Goal: Information Seeking & Learning: Understand process/instructions

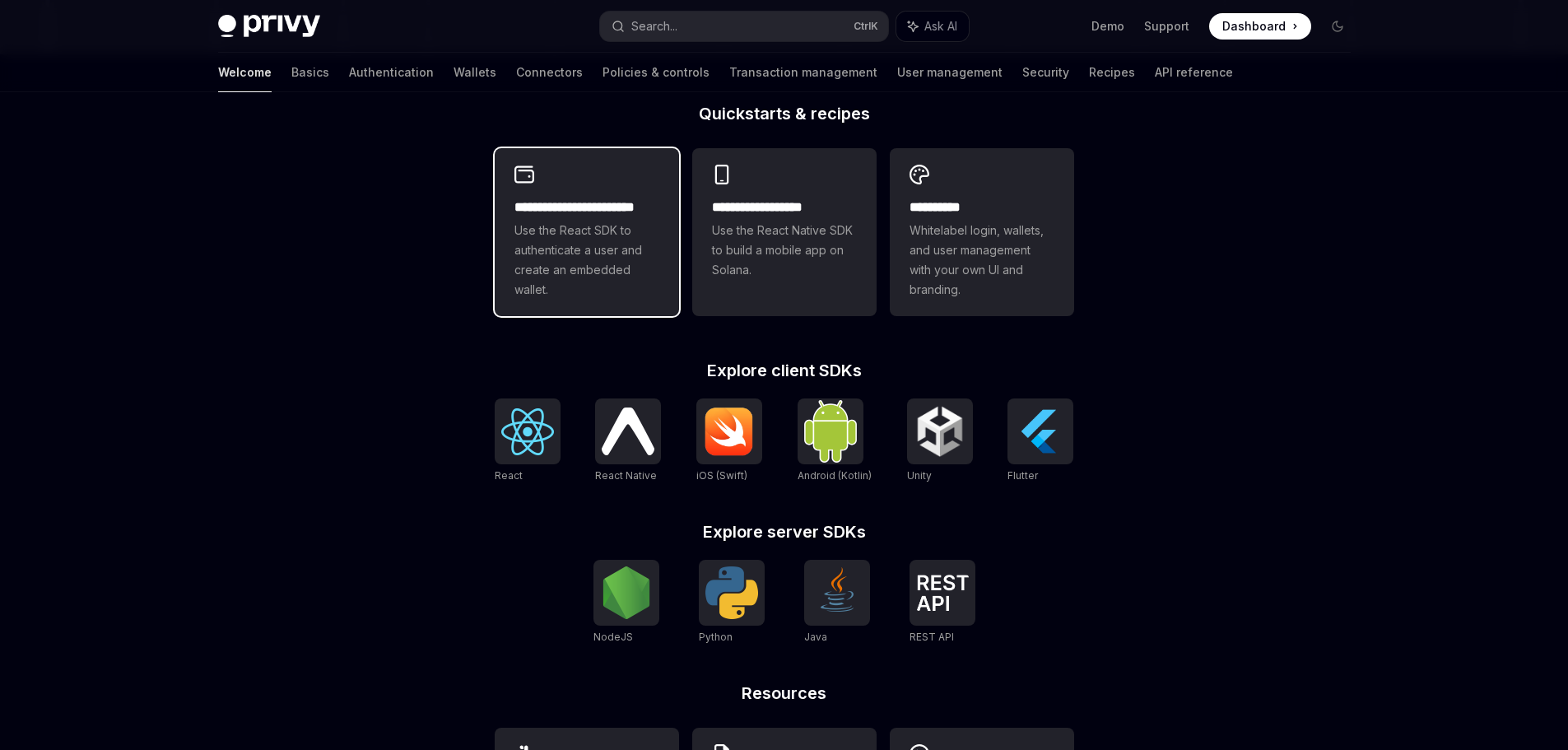
scroll to position [559, 0]
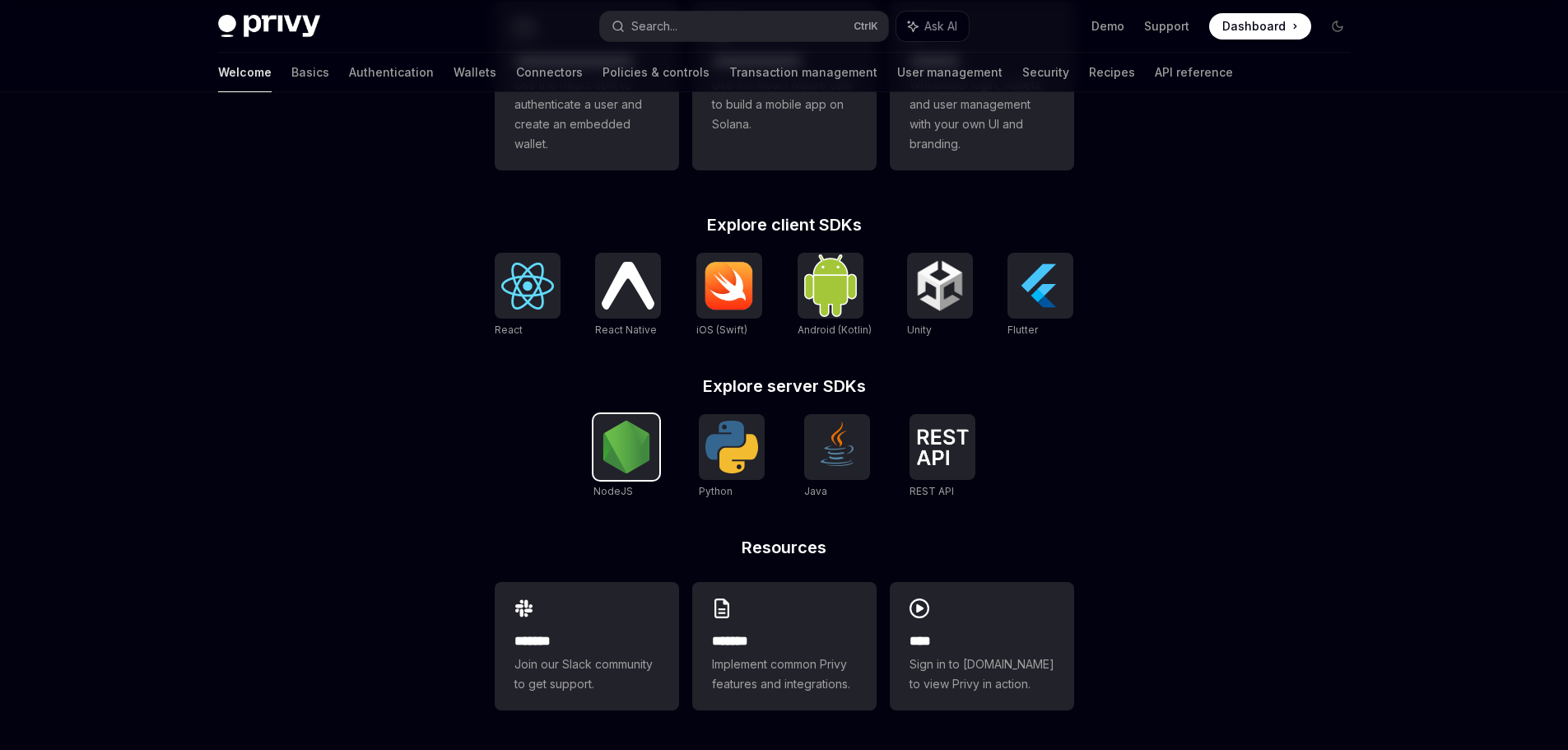
click at [631, 447] on img at bounding box center [626, 447] width 52 height 52
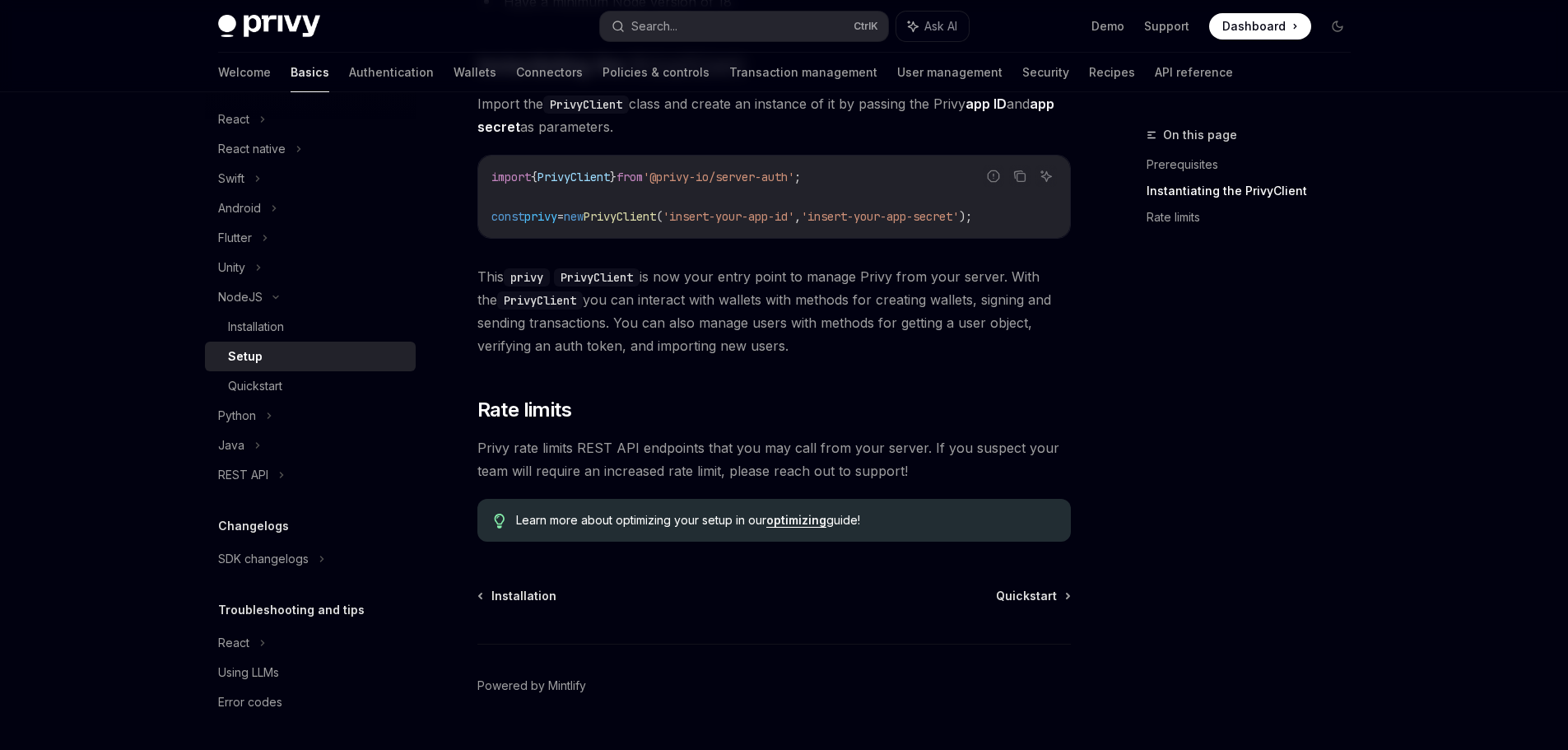
scroll to position [326, 0]
click at [1039, 600] on span "Quickstart" at bounding box center [1026, 596] width 61 height 16
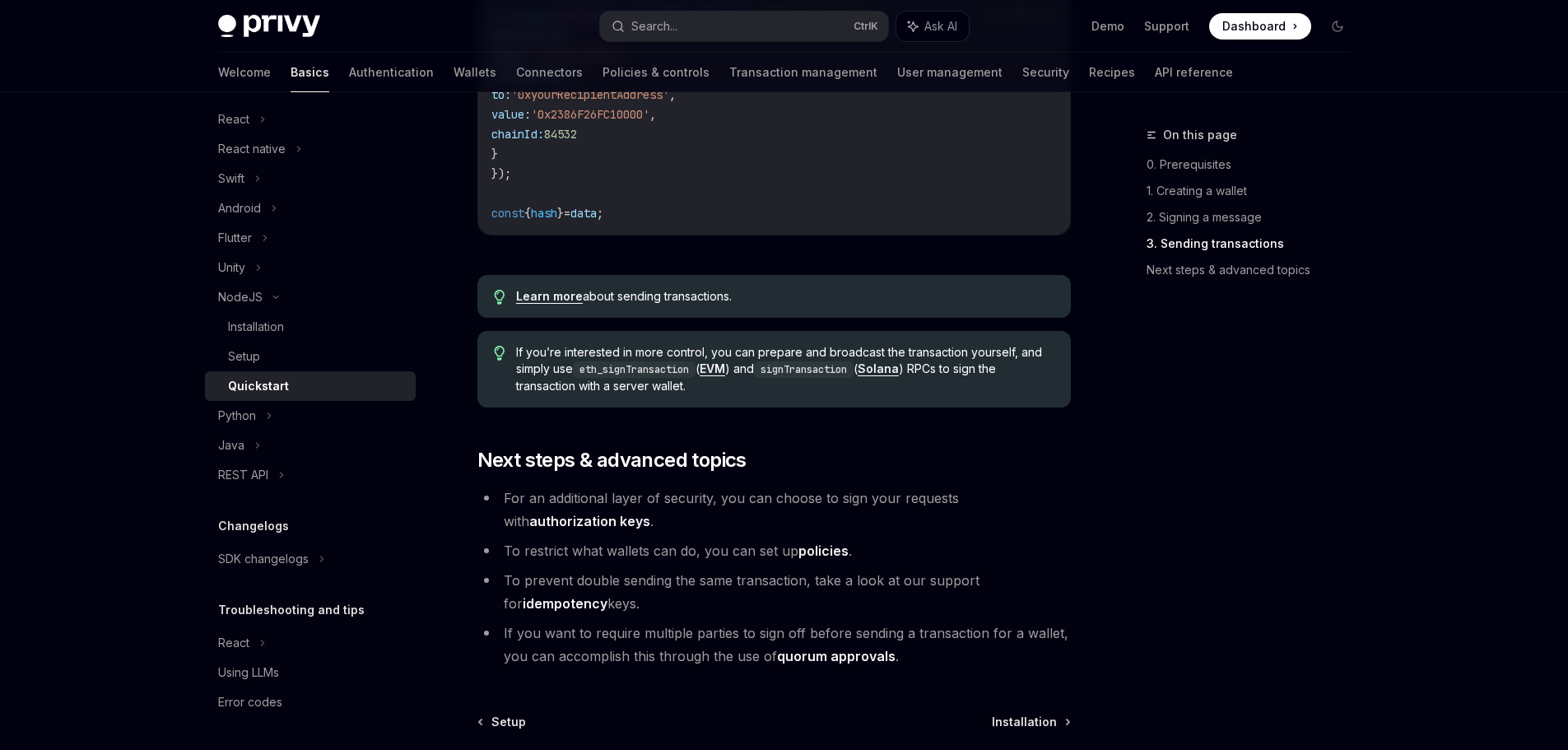
scroll to position [1710, 0]
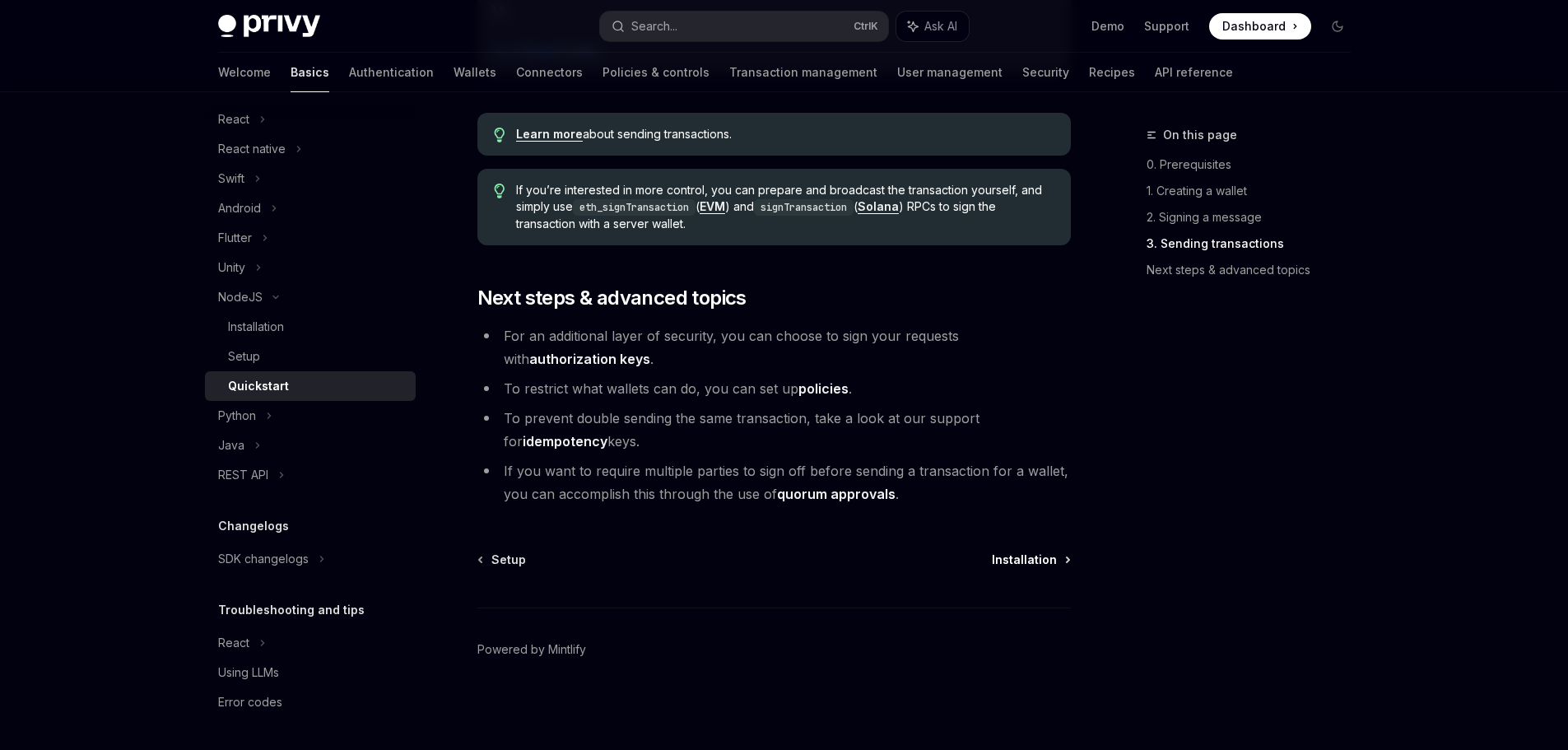
click at [1013, 553] on span "Installation" at bounding box center [1024, 559] width 65 height 16
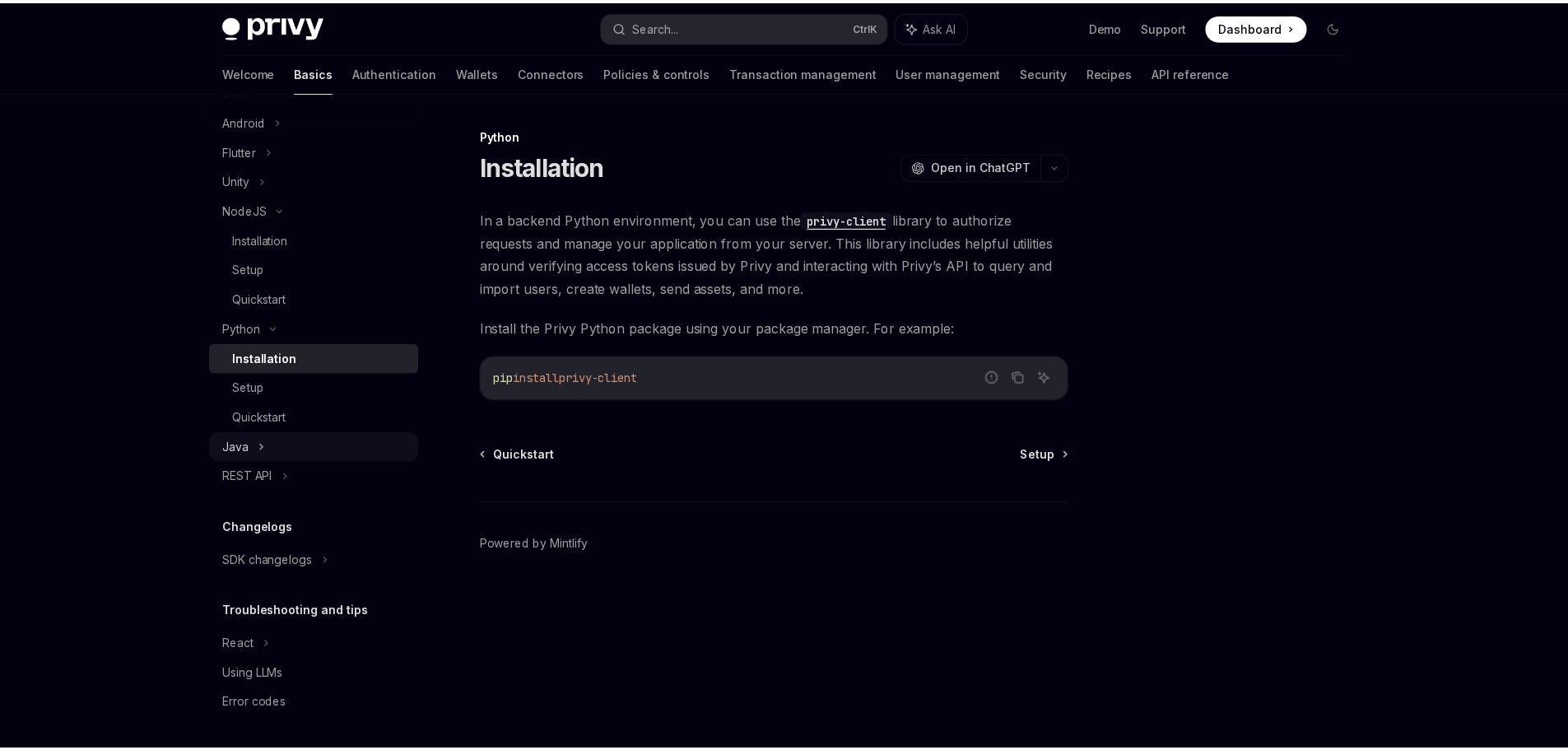
scroll to position [304, 0]
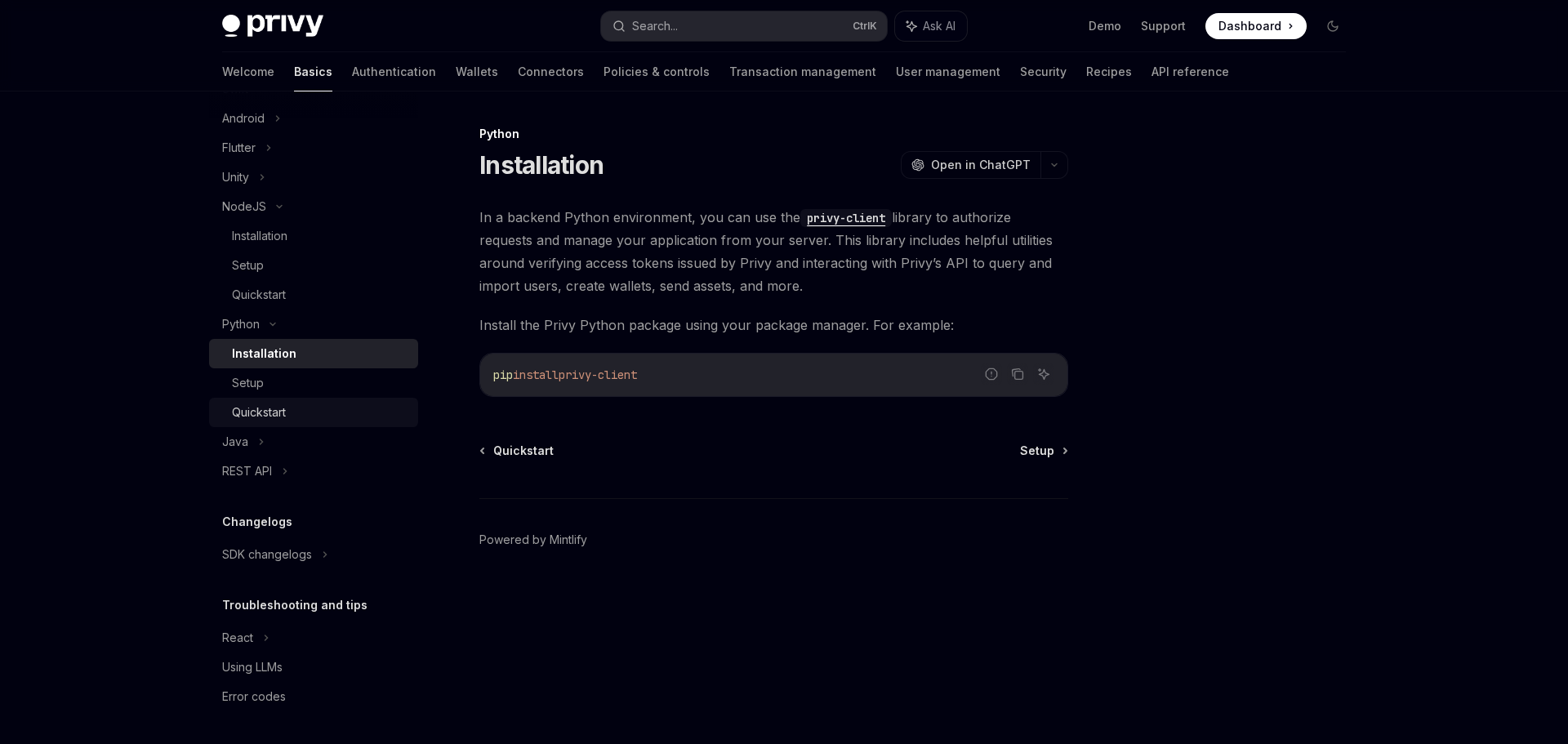
click at [280, 413] on div "Quickstart" at bounding box center [258, 412] width 54 height 20
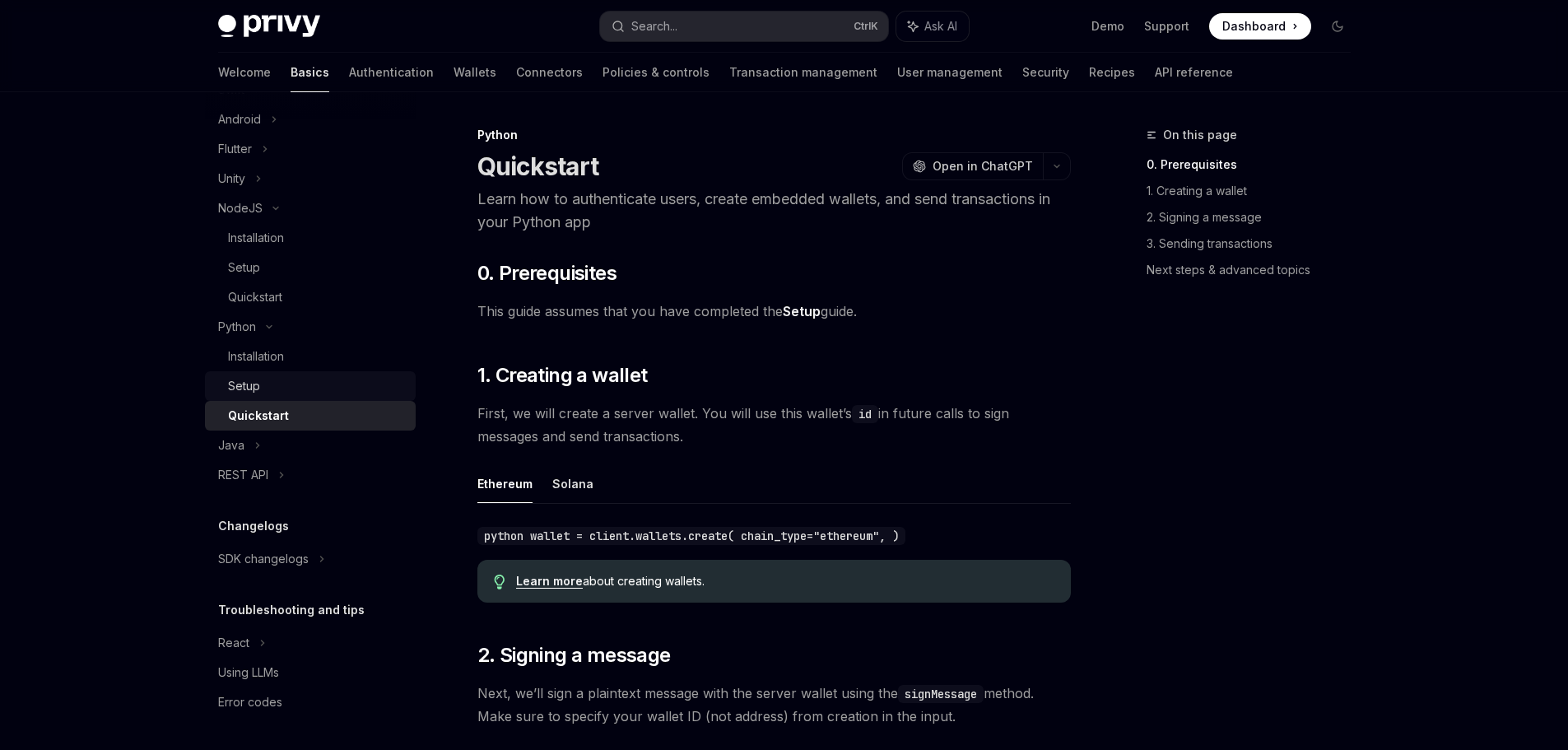
click at [290, 376] on div "Setup" at bounding box center [316, 386] width 178 height 20
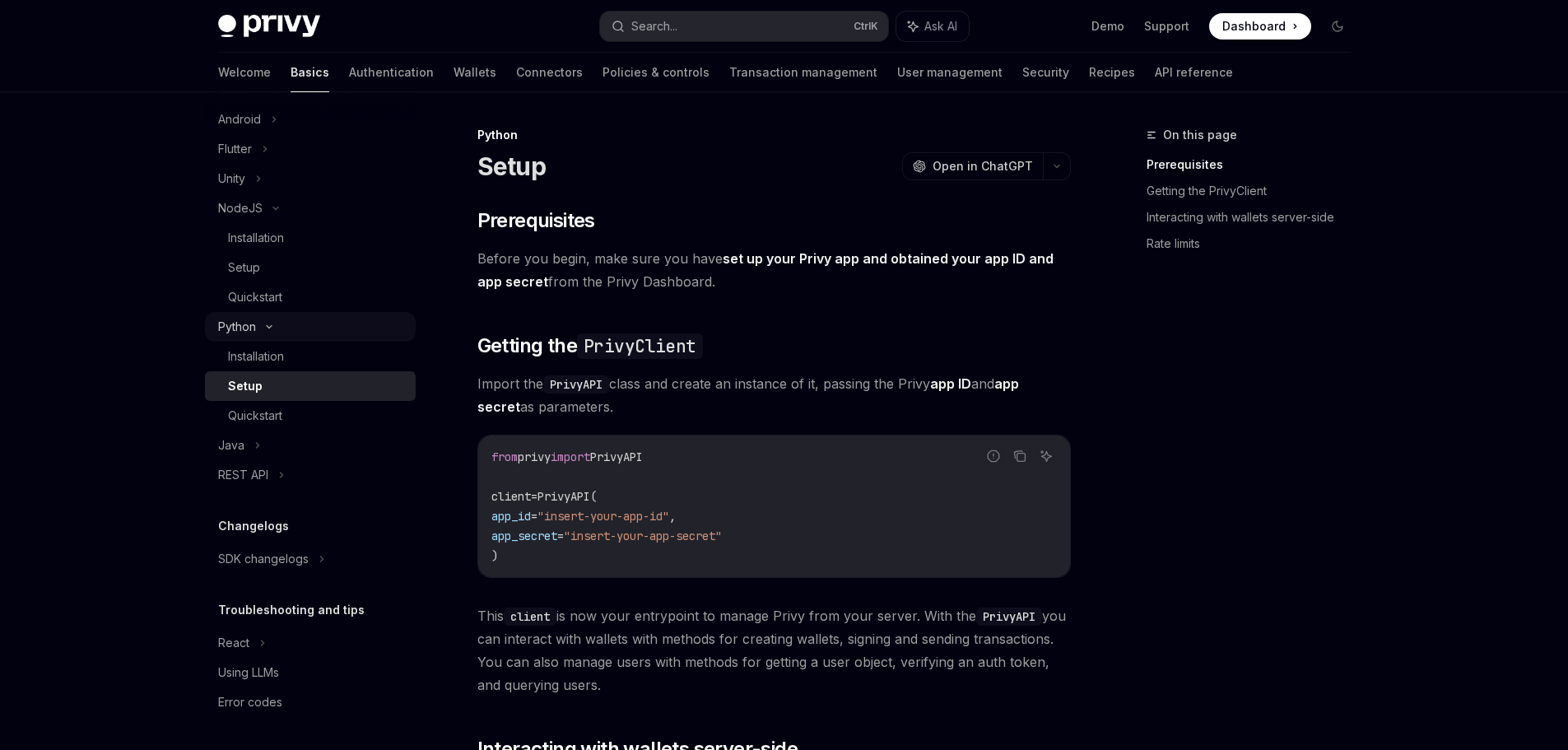
click at [268, 326] on icon at bounding box center [269, 327] width 20 height 7
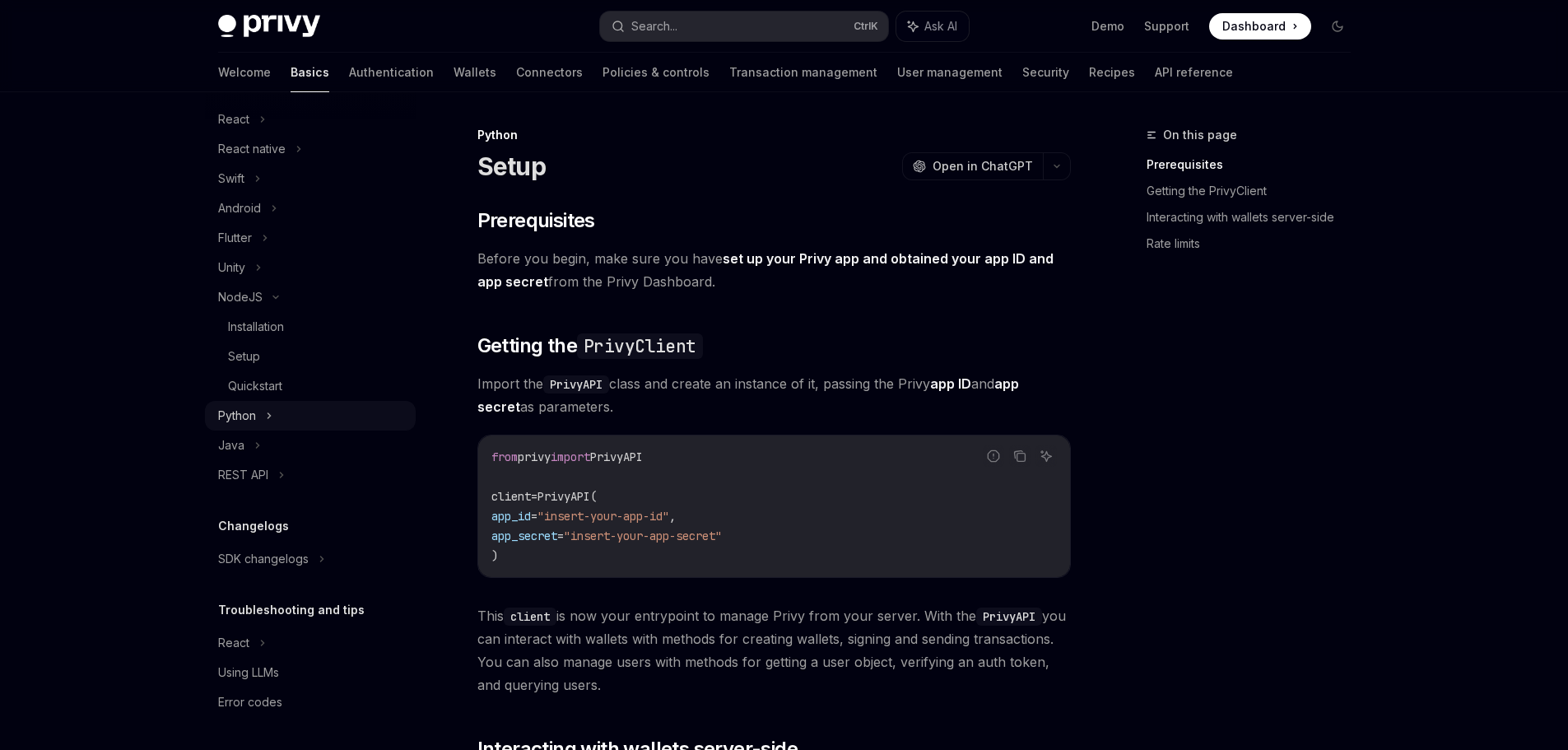
scroll to position [215, 0]
click at [259, 127] on icon at bounding box center [263, 119] width 7 height 20
type textarea "*"
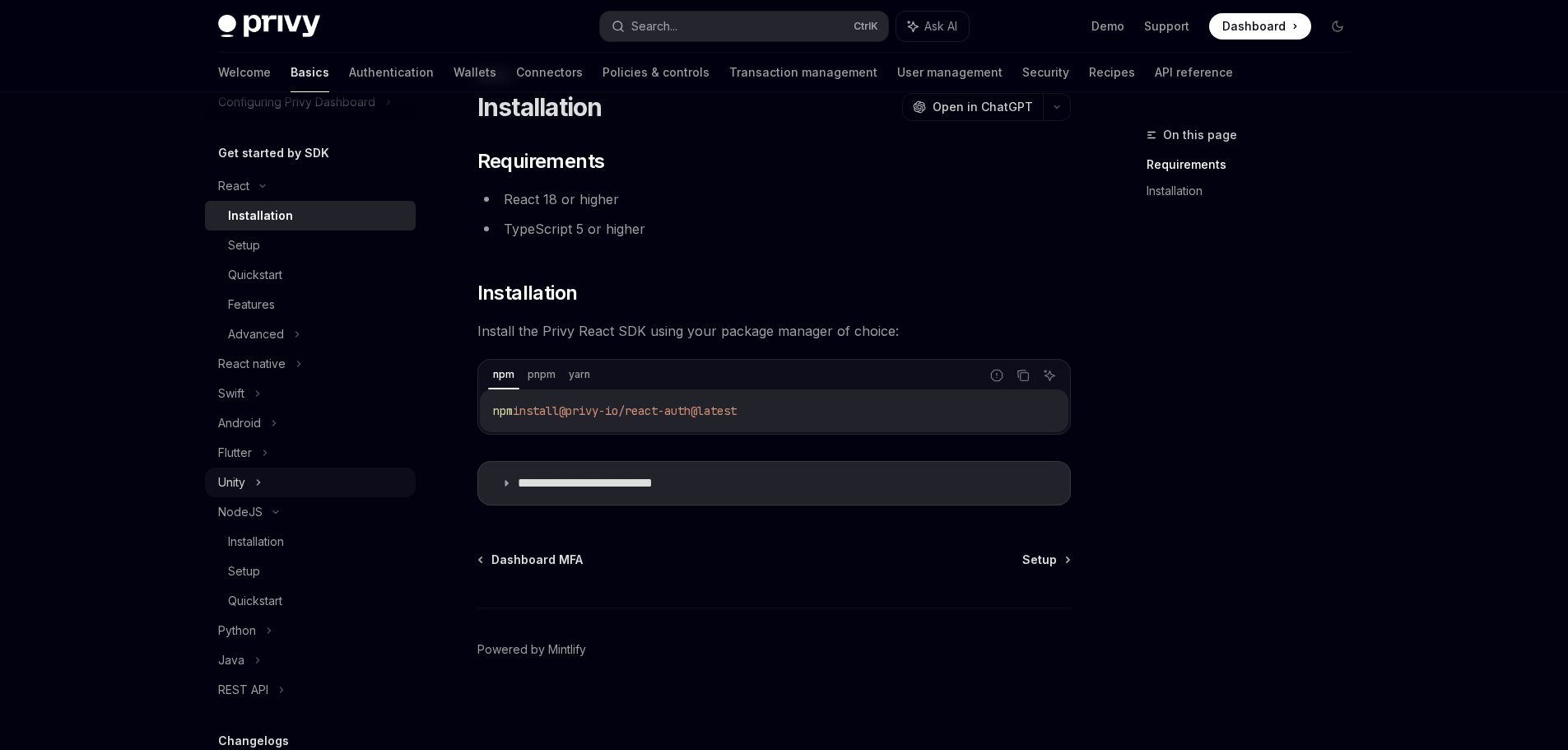
scroll to position [149, 0]
